Goal: Communication & Community: Answer question/provide support

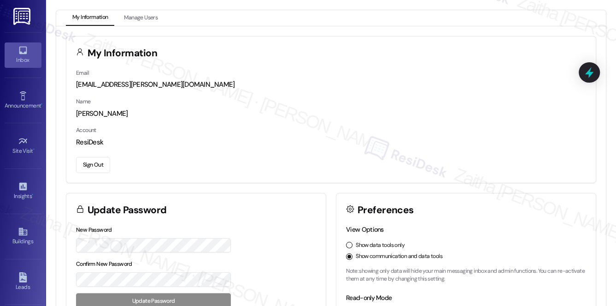
click at [26, 59] on div "Inbox" at bounding box center [23, 59] width 46 height 9
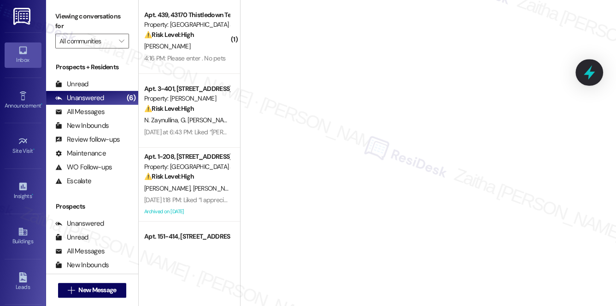
click at [587, 73] on icon at bounding box center [589, 72] width 11 height 14
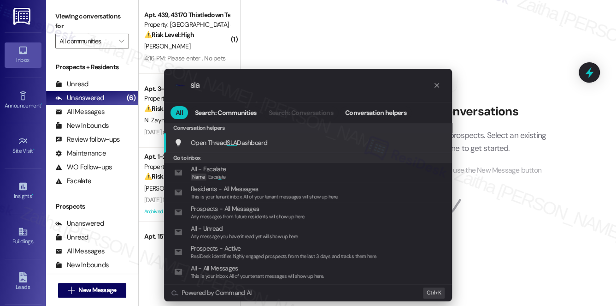
type input "sla"
click at [231, 141] on span "SLA" at bounding box center [232, 142] width 10 height 8
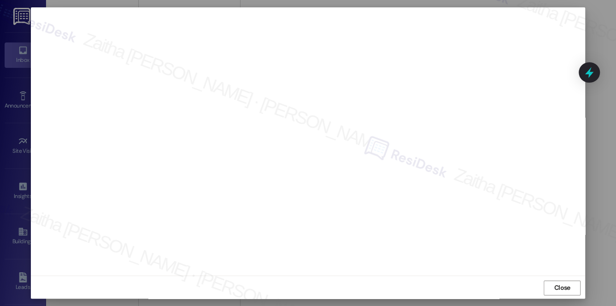
scroll to position [8, 0]
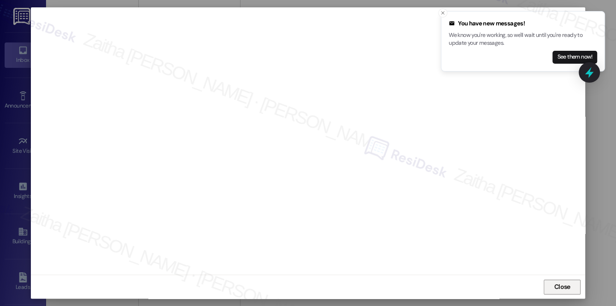
click at [563, 287] on span "Close" at bounding box center [563, 287] width 16 height 10
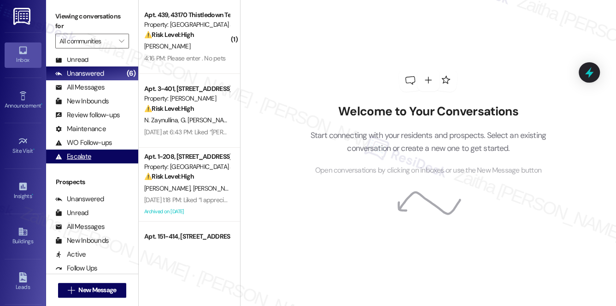
scroll to position [165, 0]
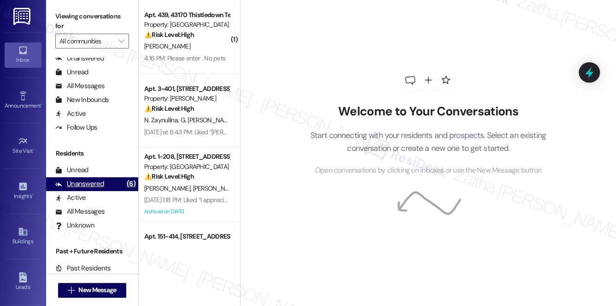
click at [87, 184] on div "Unanswered" at bounding box center [79, 184] width 49 height 10
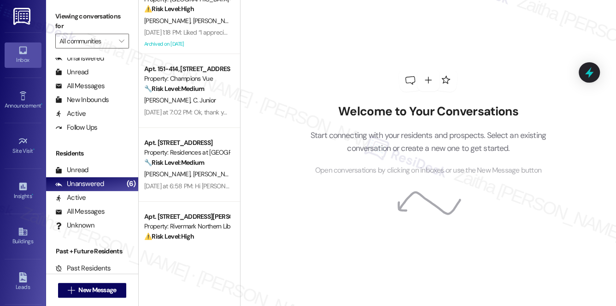
scroll to position [202, 0]
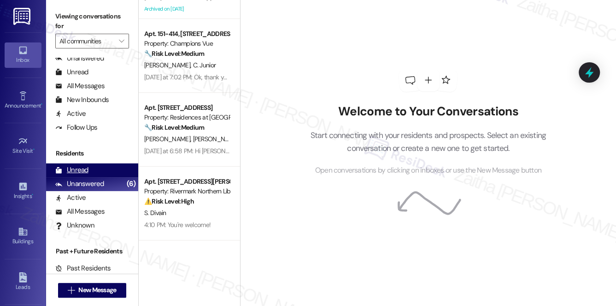
click at [83, 172] on div "Unread" at bounding box center [71, 170] width 33 height 10
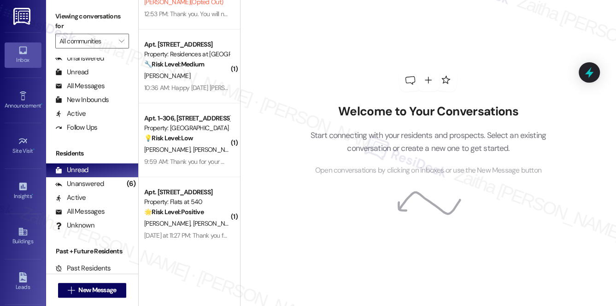
scroll to position [125, 0]
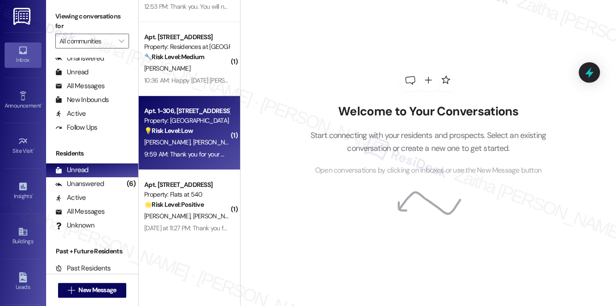
click at [213, 136] on div "[PERSON_NAME] [PERSON_NAME]" at bounding box center [186, 142] width 87 height 12
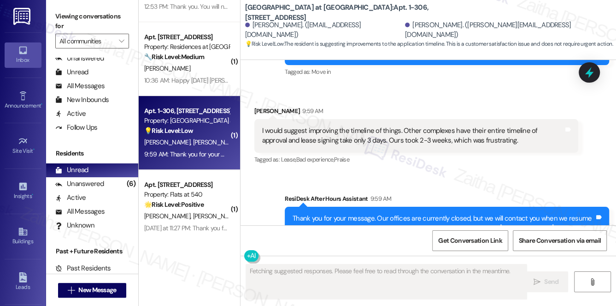
scroll to position [170, 0]
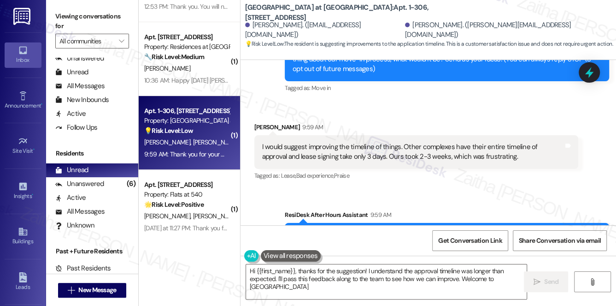
type textarea "Hi {{first_name}}, thanks for the suggestion! I understand the approval timelin…"
